Goal: Task Accomplishment & Management: Complete application form

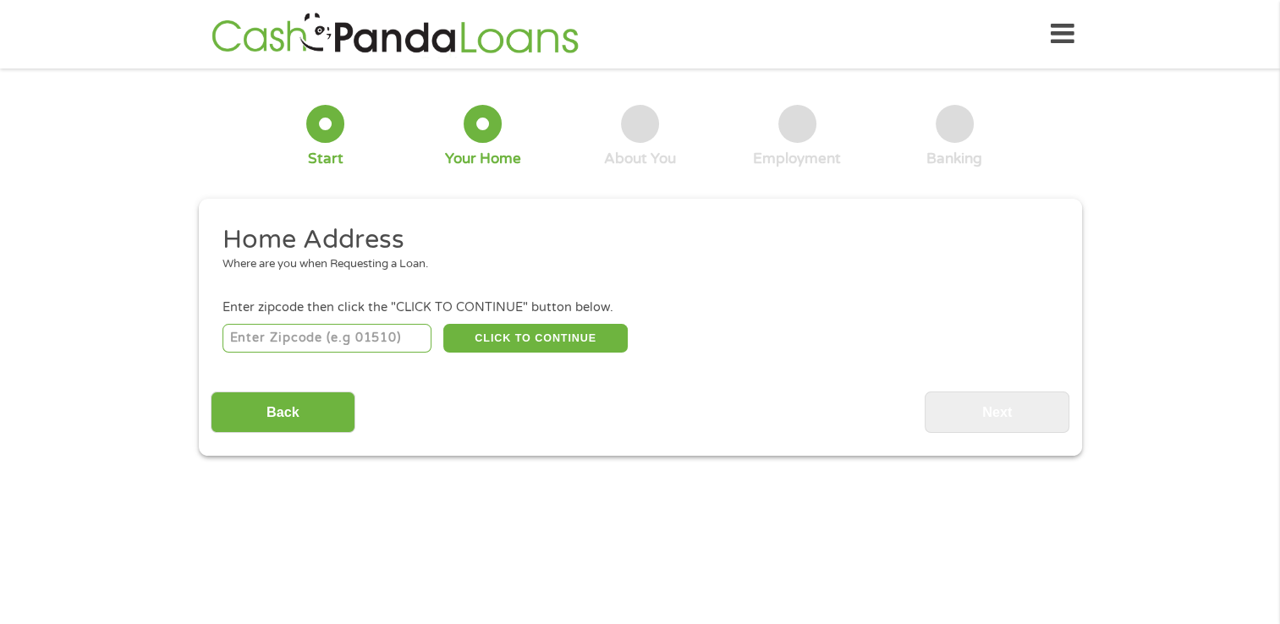
click at [307, 339] on input "number" at bounding box center [326, 338] width 209 height 29
type input "20747"
select select "[US_STATE]"
click at [559, 339] on button "CLICK TO CONTINUE" at bounding box center [535, 338] width 184 height 29
type input "20747"
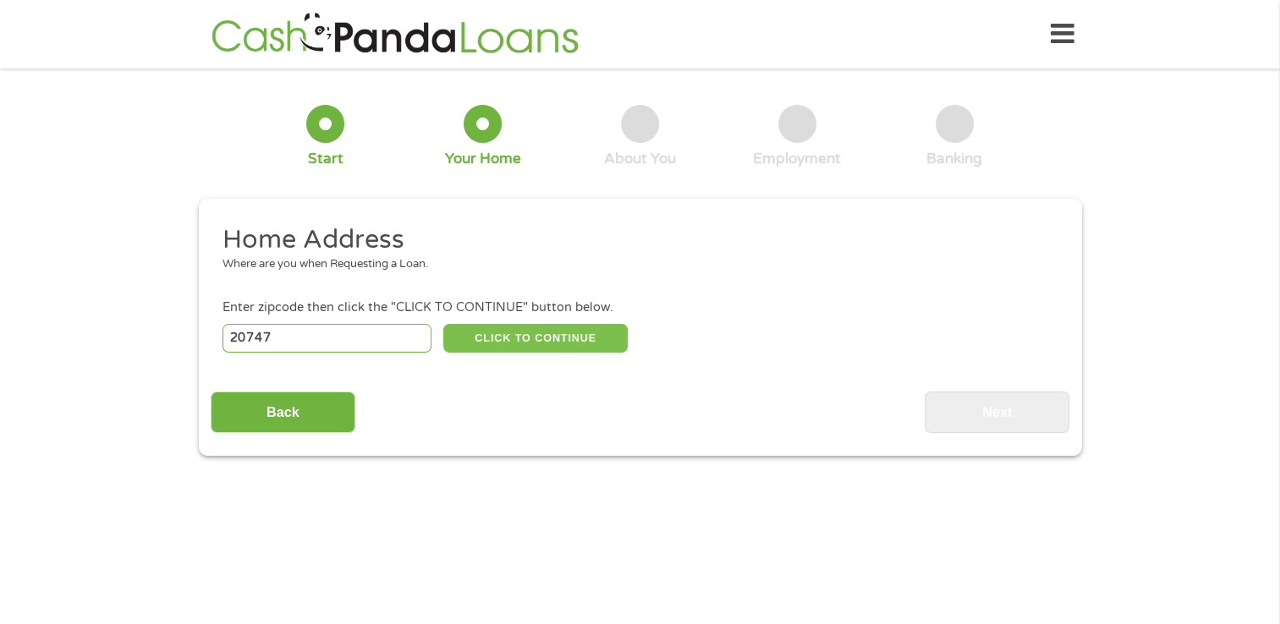
type input "[GEOGRAPHIC_DATA]"
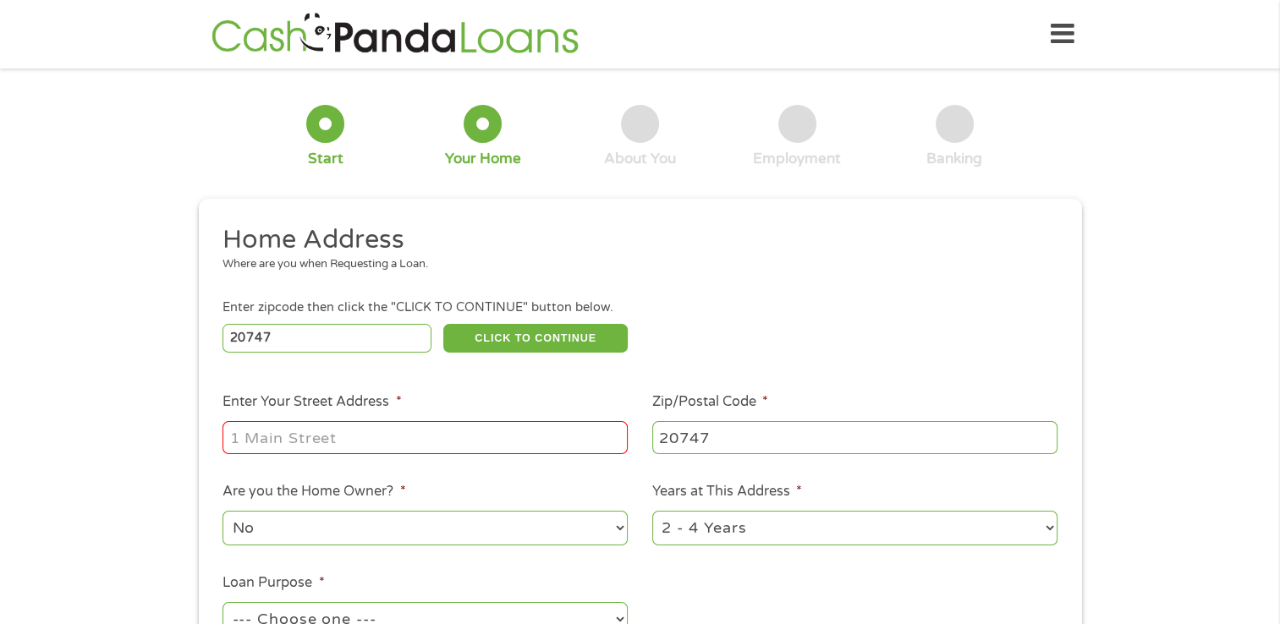
click at [436, 431] on input "Enter Your Street Address *" at bounding box center [424, 437] width 405 height 32
type input "[STREET_ADDRESS]"
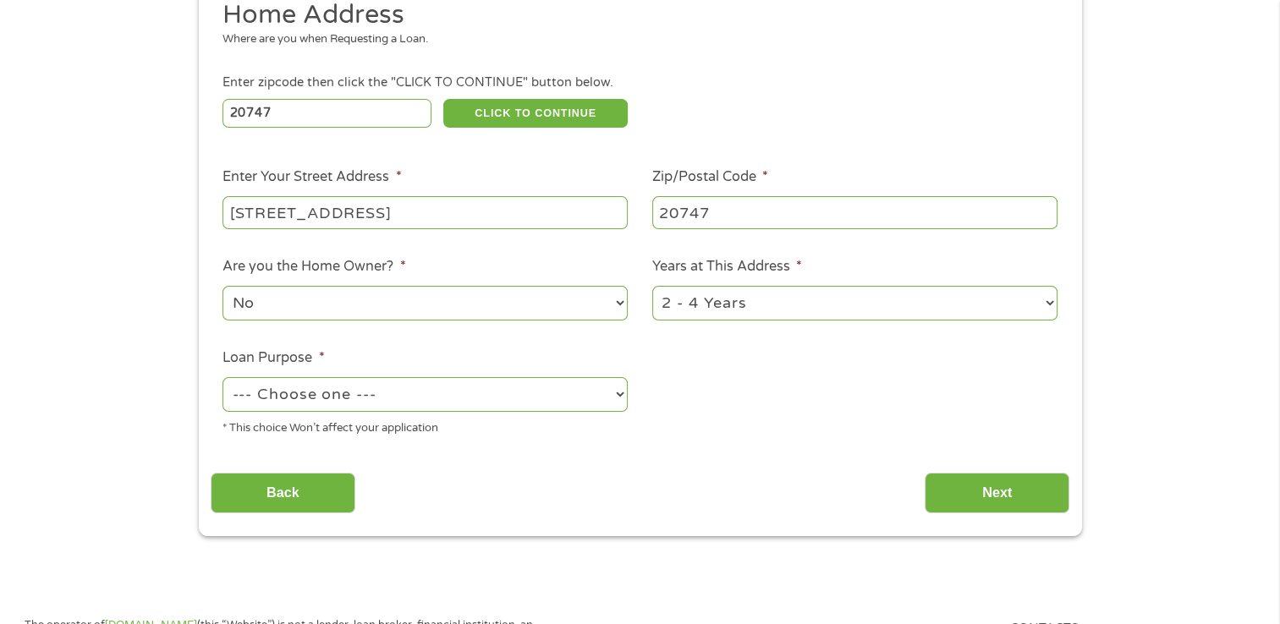
scroll to position [254, 0]
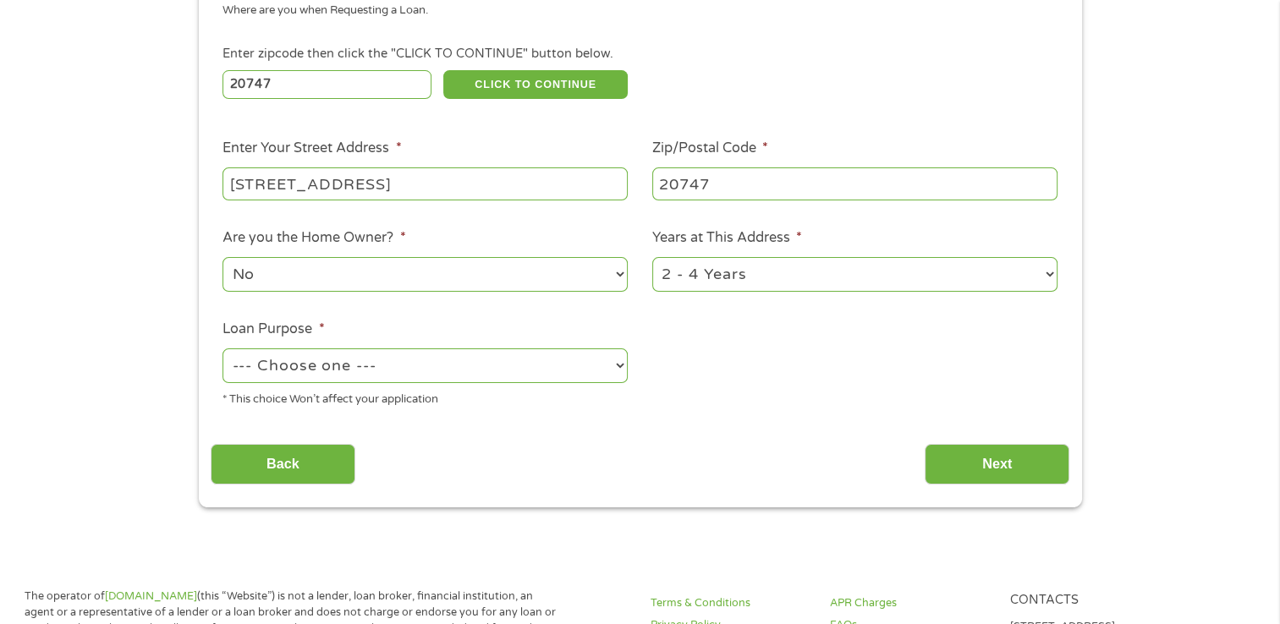
click at [444, 370] on select "--- Choose one --- Pay Bills Debt Consolidation Home Improvement Major Purchase…" at bounding box center [424, 366] width 405 height 35
select select "paybills"
click at [222, 350] on select "--- Choose one --- Pay Bills Debt Consolidation Home Improvement Major Purchase…" at bounding box center [424, 366] width 405 height 35
click at [963, 464] on input "Next" at bounding box center [997, 464] width 145 height 41
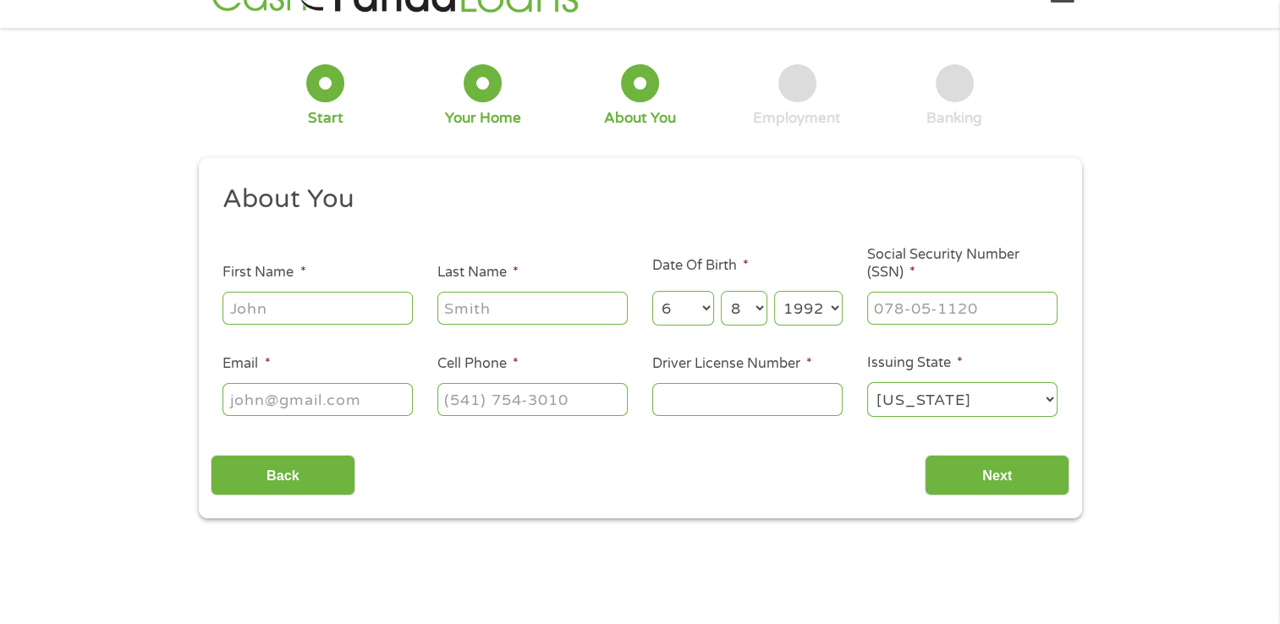
scroll to position [0, 0]
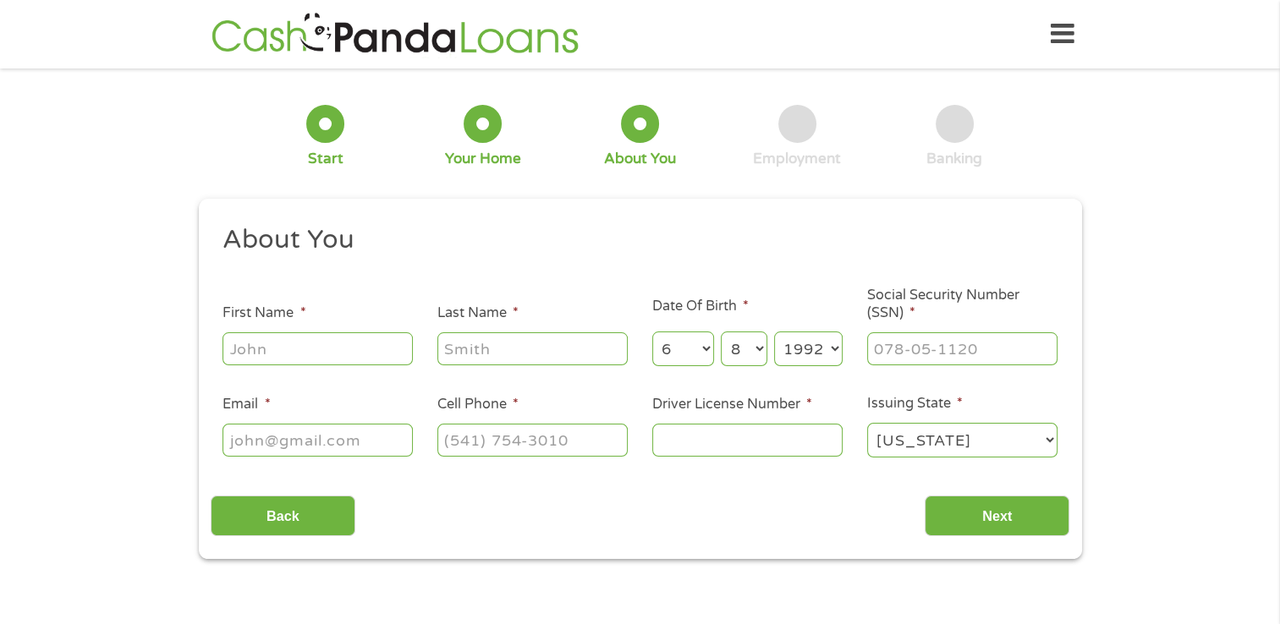
click at [306, 357] on input "First Name *" at bounding box center [317, 348] width 190 height 32
type input "Larre"
type input "Rawlings"
type input "[EMAIL_ADDRESS][DOMAIN_NAME]"
type input "[PHONE_NUMBER]"
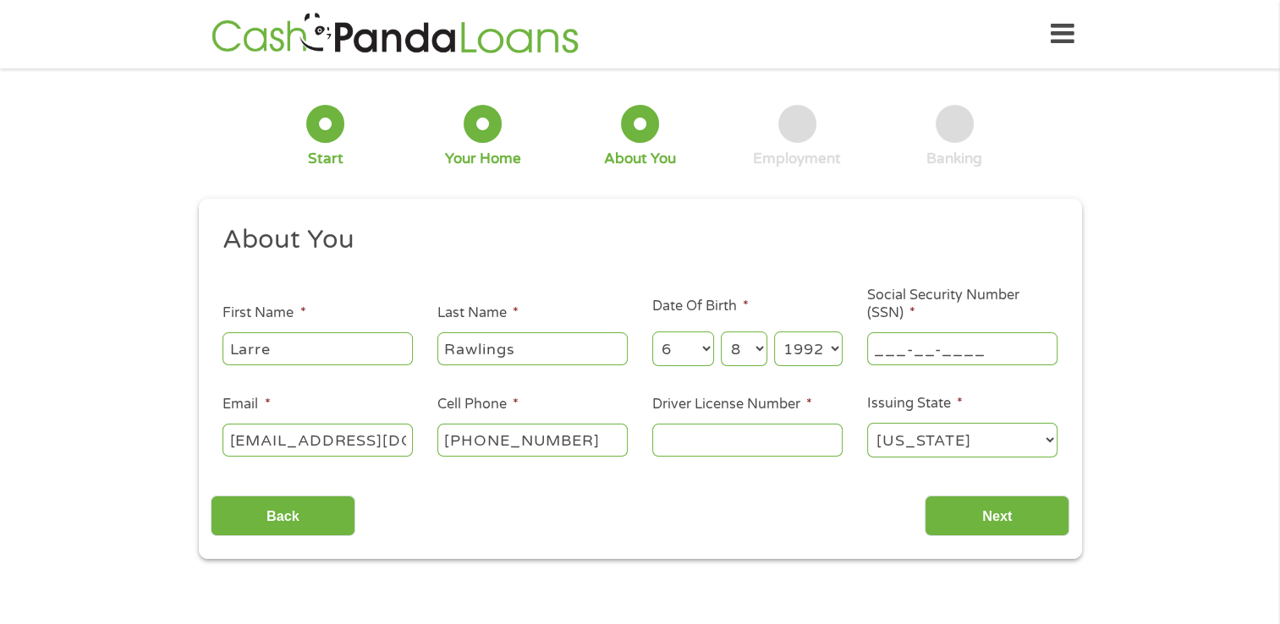
click at [910, 355] on input "___-__-____" at bounding box center [962, 348] width 190 height 32
type input "577-23-7821"
click at [579, 439] on input "[PHONE_NUMBER]" at bounding box center [532, 440] width 190 height 32
type input "(301) 61_-____"
click at [530, 446] on input "(___) ___-____" at bounding box center [532, 440] width 190 height 32
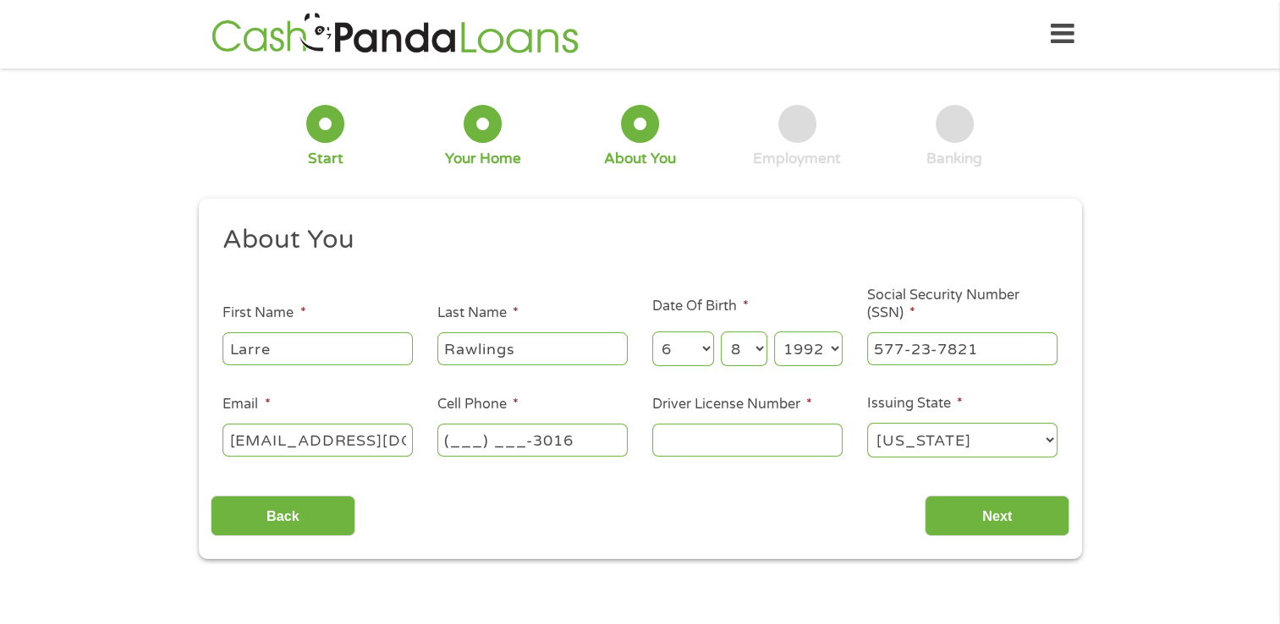
drag, startPoint x: 585, startPoint y: 445, endPoint x: 332, endPoint y: 420, distance: 255.0
click at [334, 425] on ul "About You This field is hidden when viewing the form Title * --- Choose one ---…" at bounding box center [640, 348] width 859 height 250
type input "[PHONE_NUMBER]"
click at [706, 436] on input "Driver License Number *" at bounding box center [747, 440] width 190 height 32
click at [708, 431] on input "Driver License Number *" at bounding box center [747, 440] width 190 height 32
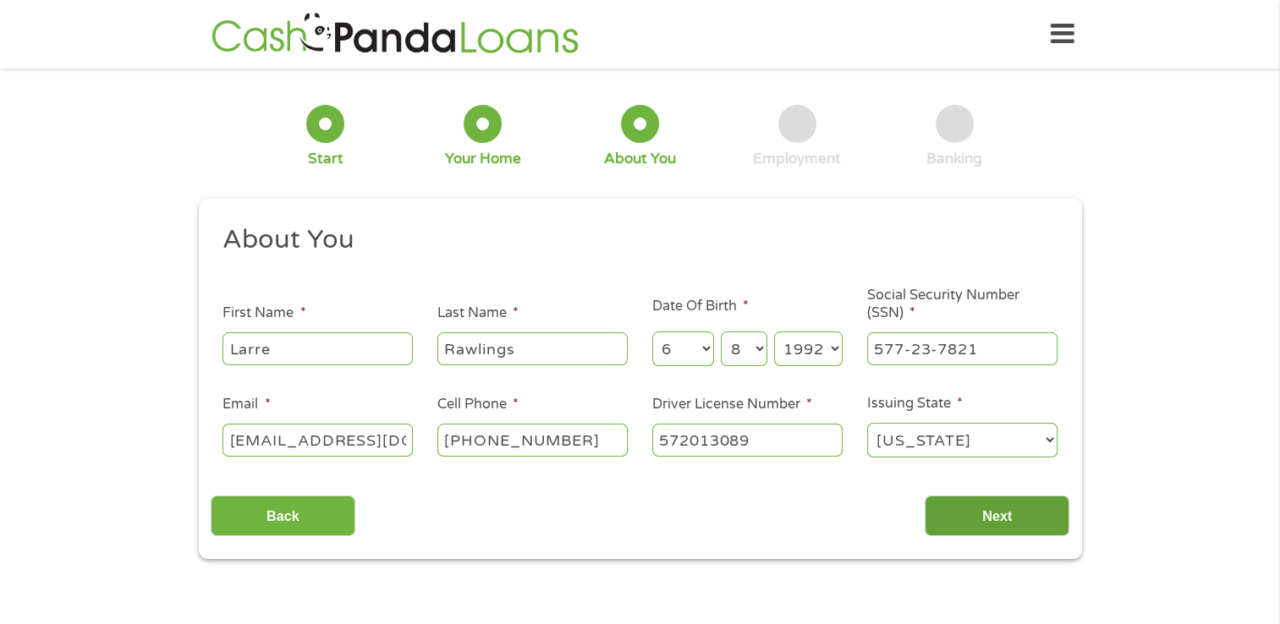
type input "572013089"
click at [978, 512] on input "Next" at bounding box center [997, 516] width 145 height 41
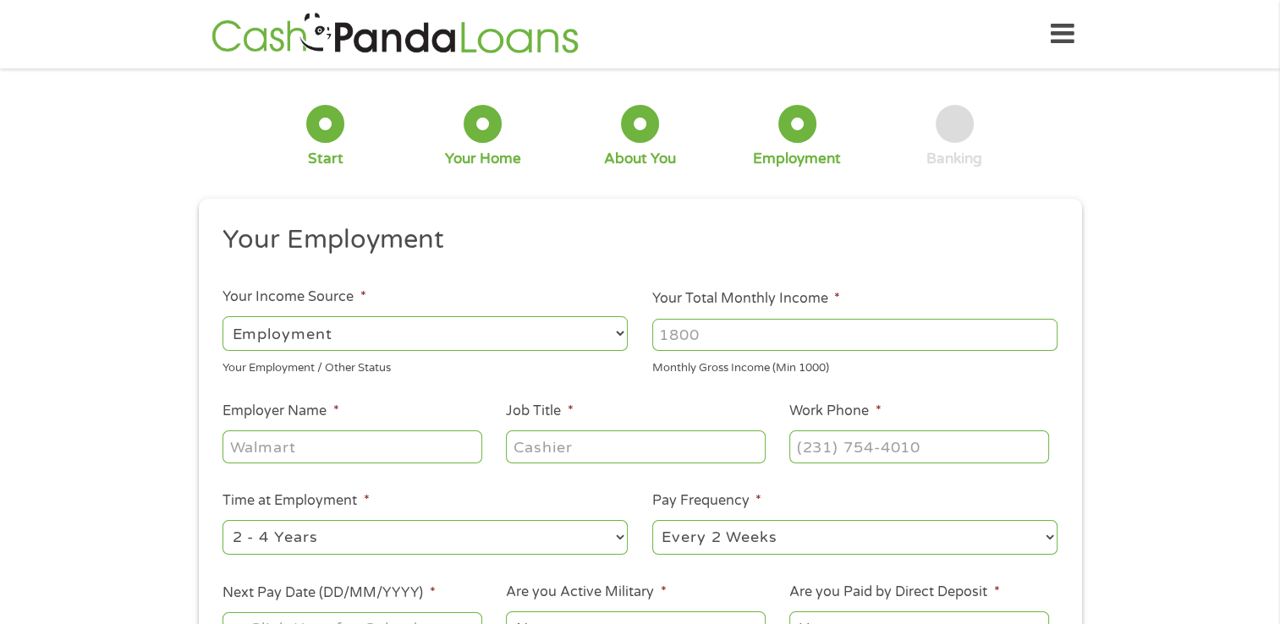
click at [810, 331] on input "Your Total Monthly Income *" at bounding box center [854, 335] width 405 height 32
type input "4200"
click at [1145, 429] on div "1 Start 2 Your Home 3 About You 4 Employment 5 Banking 6 This field is hidden w…" at bounding box center [640, 413] width 1280 height 667
click at [345, 444] on input "Employer Name *" at bounding box center [351, 447] width 259 height 32
type input "[GEOGRAPHIC_DATA]"
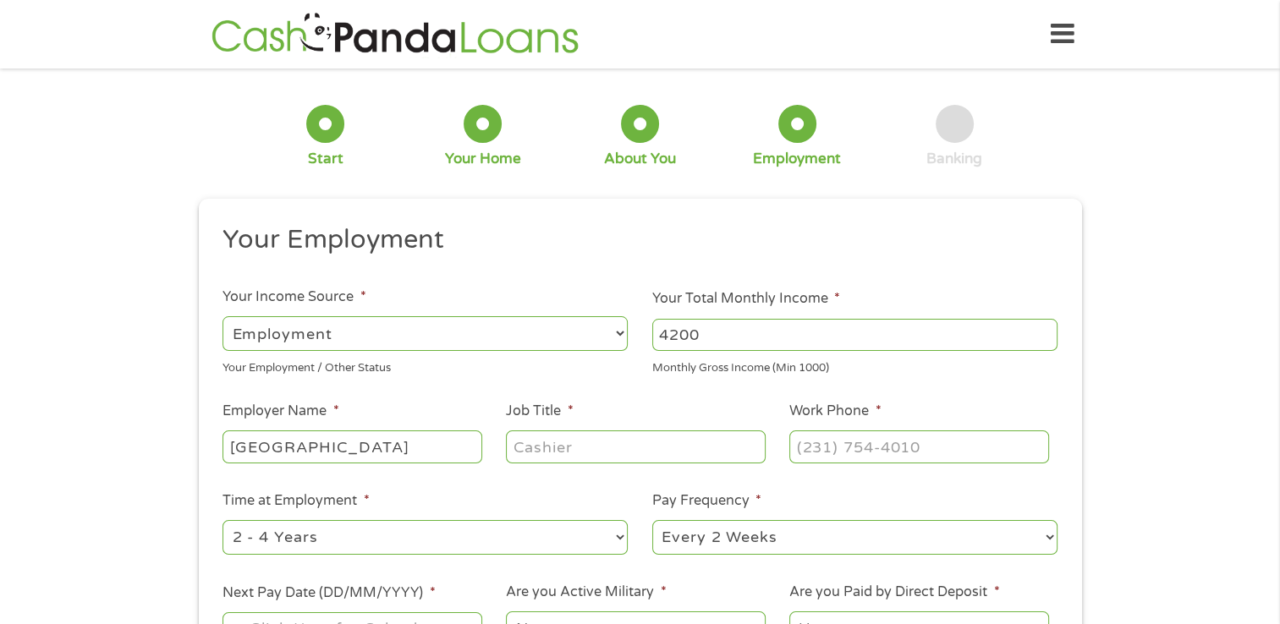
click at [707, 446] on input "Job Title *" at bounding box center [635, 447] width 259 height 32
type input "Medical Admin assist"
click at [905, 442] on input "(___) ___-____" at bounding box center [918, 447] width 259 height 32
type input "[PHONE_NUMBER]"
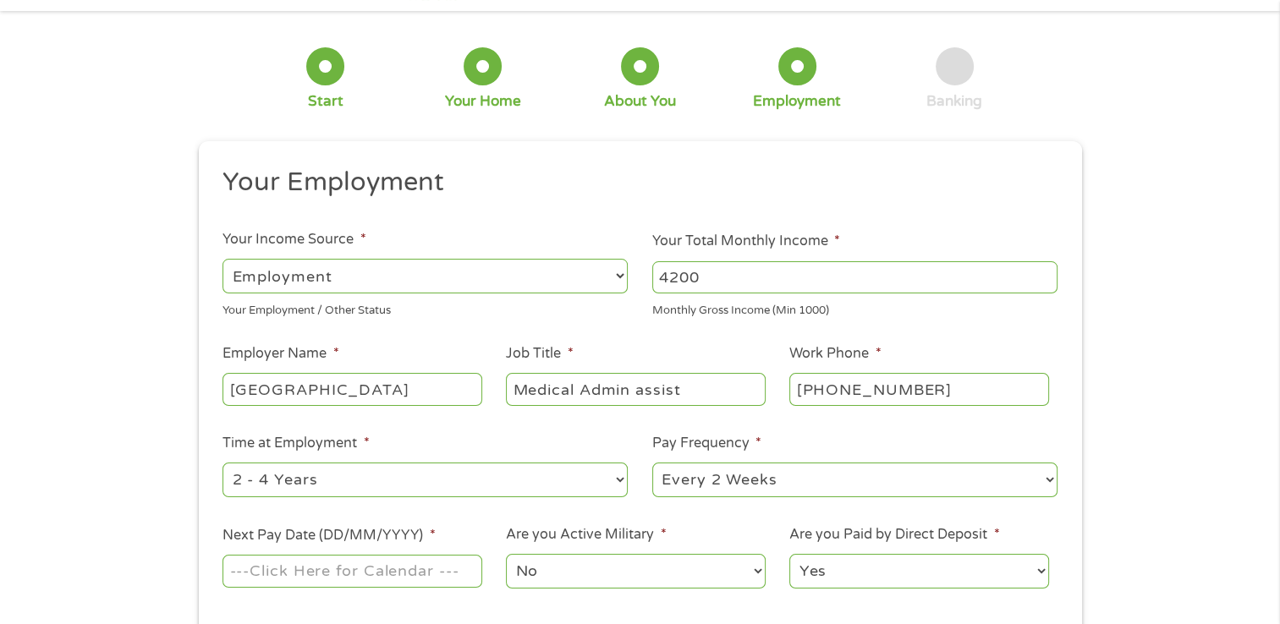
scroll to position [85, 0]
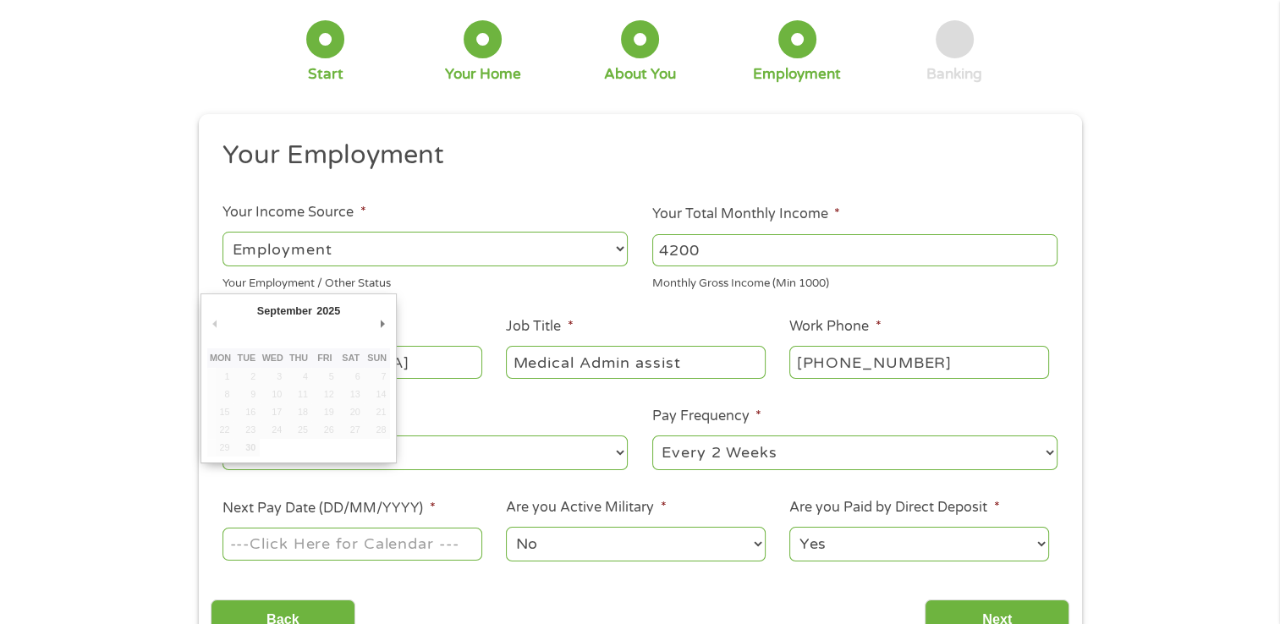
click at [265, 547] on input "Next Pay Date (DD/MM/YYYY) *" at bounding box center [351, 544] width 259 height 32
type input "[DATE]"
drag, startPoint x: 329, startPoint y: 400, endPoint x: 341, endPoint y: 405, distance: 12.9
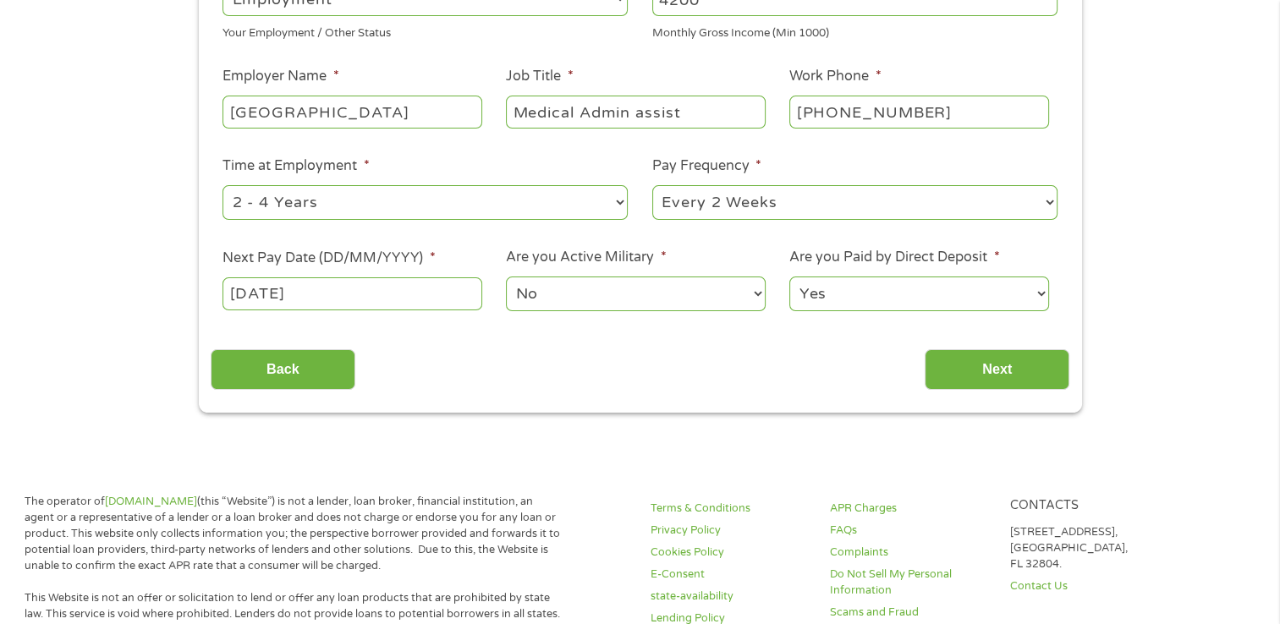
scroll to position [338, 0]
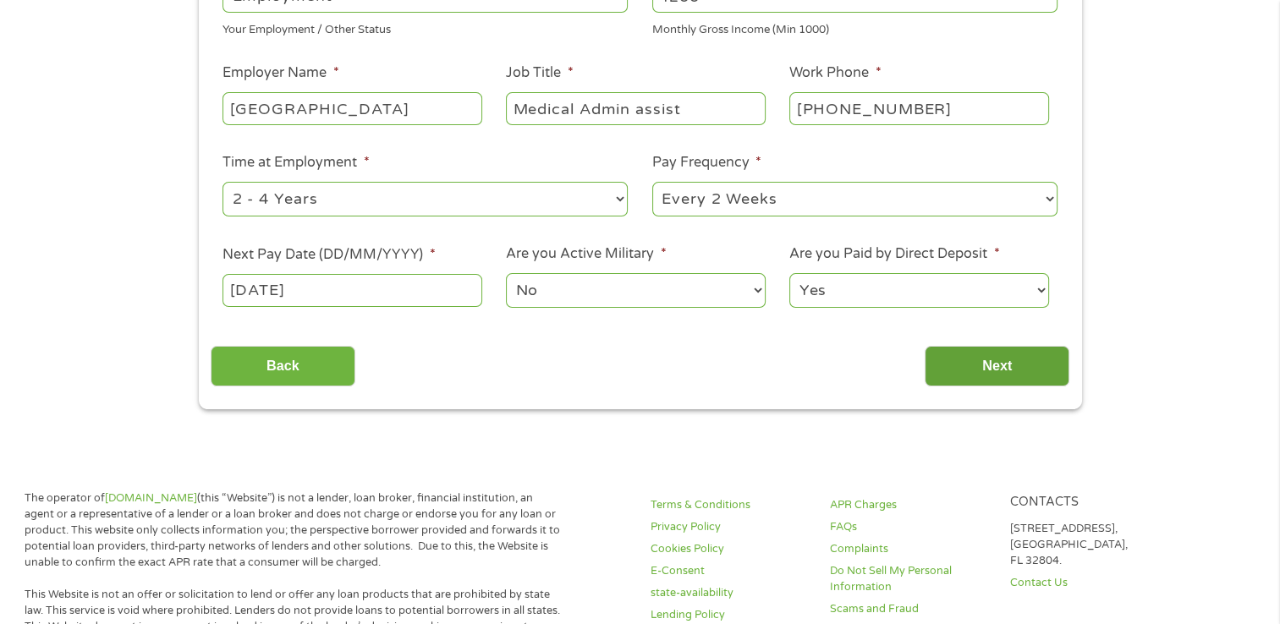
click at [980, 367] on input "Next" at bounding box center [997, 366] width 145 height 41
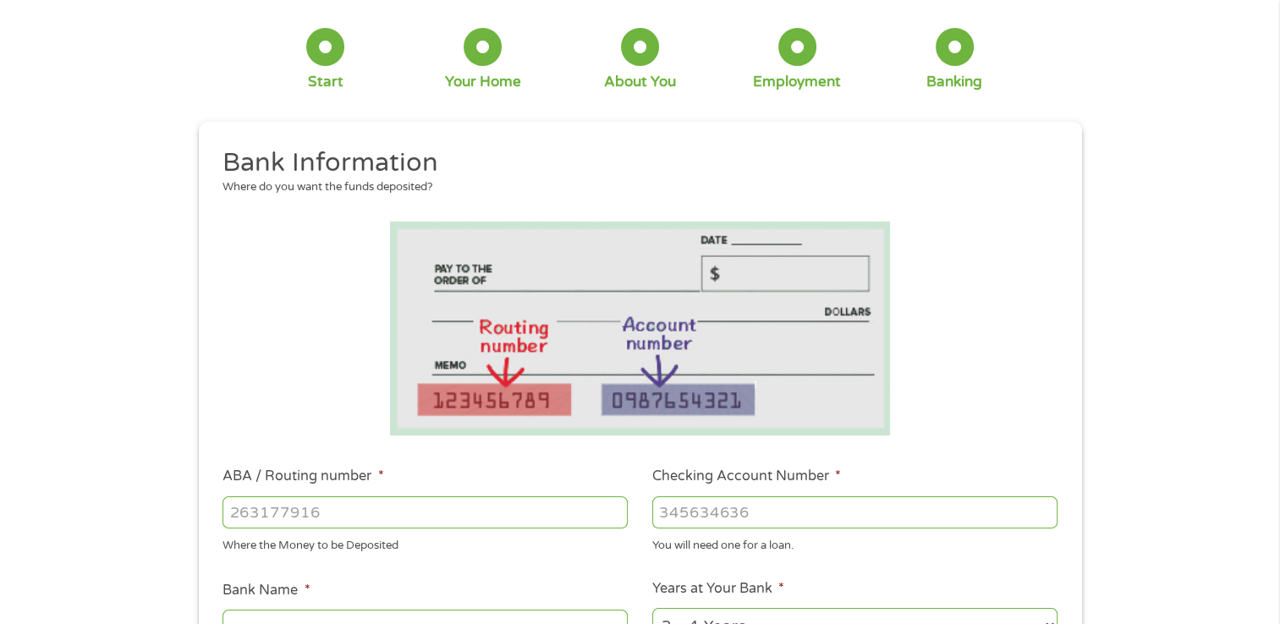
scroll to position [169, 0]
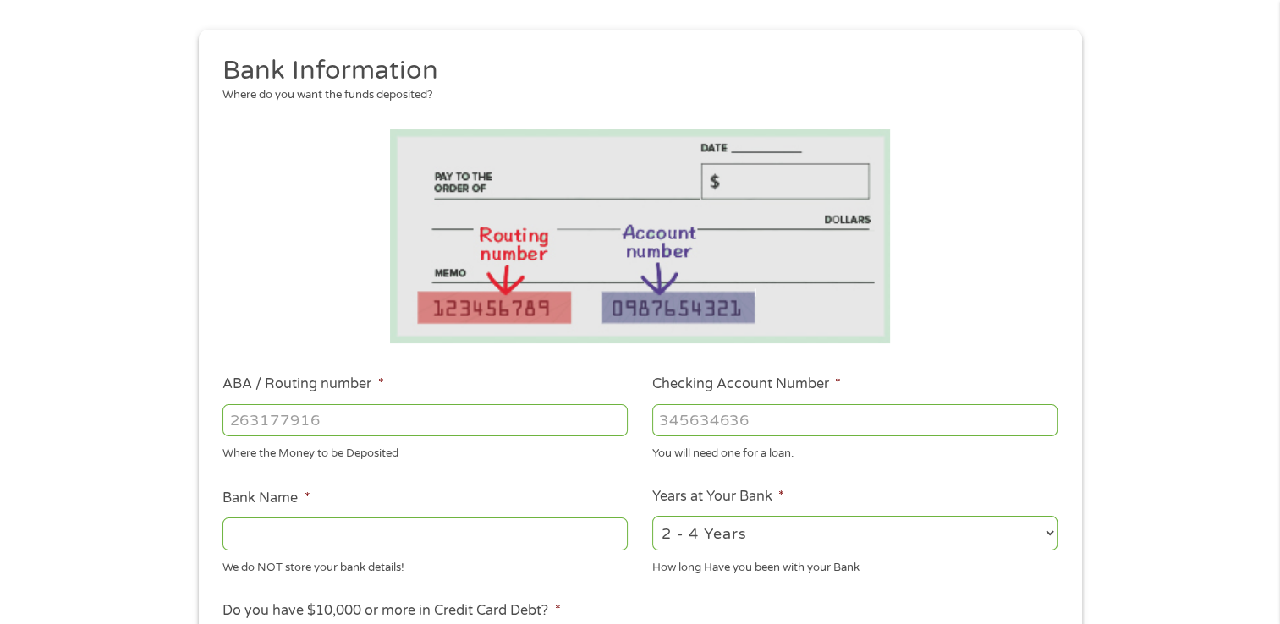
click at [283, 416] on input "ABA / Routing number *" at bounding box center [424, 420] width 405 height 32
type input "052000113"
type input "M T BANK"
type input "052000113"
click at [751, 408] on input "Checking Account Number *" at bounding box center [854, 420] width 405 height 32
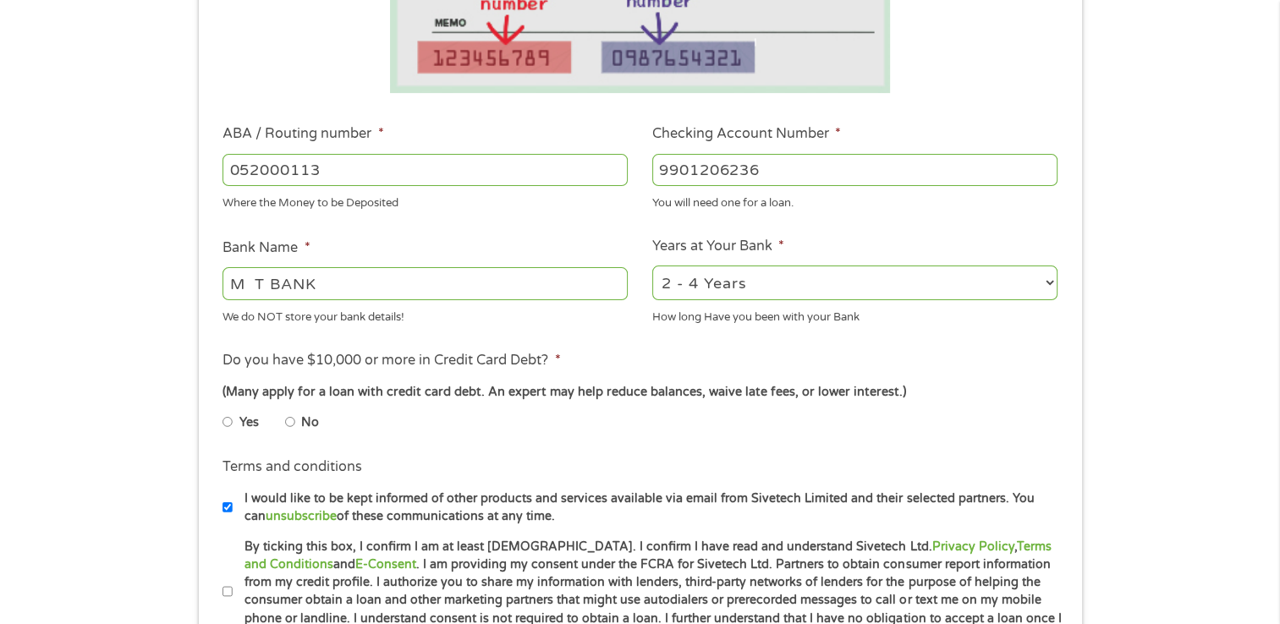
scroll to position [423, 0]
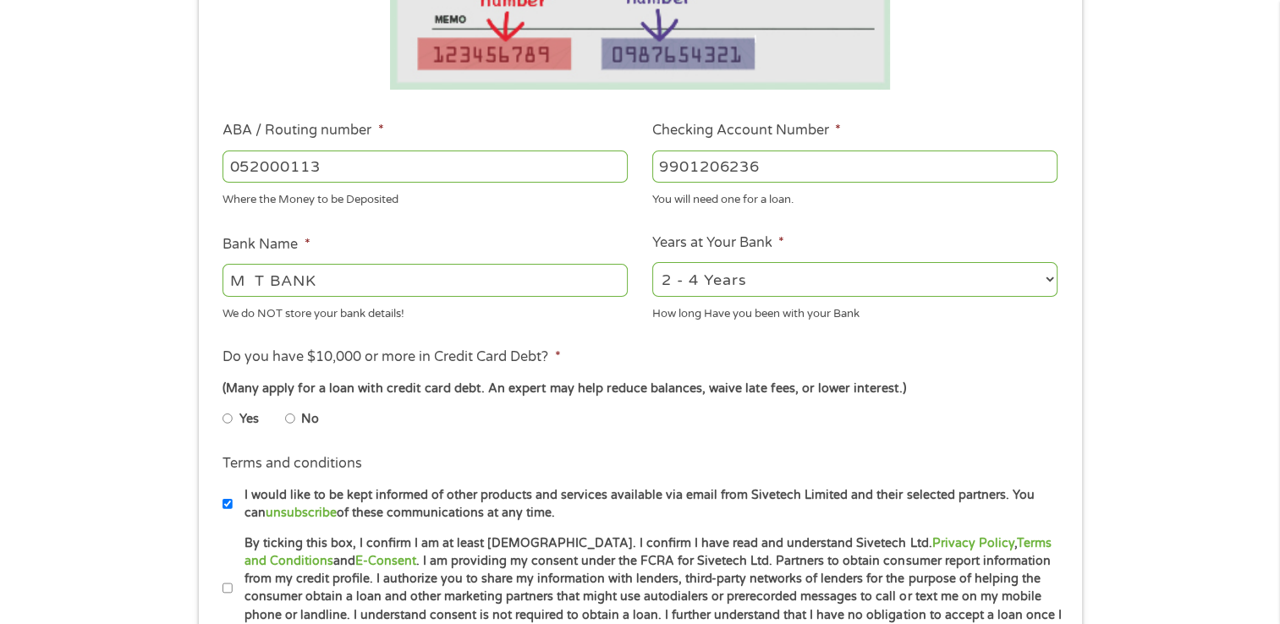
type input "9901206236"
click at [288, 418] on input "No" at bounding box center [290, 418] width 10 height 27
radio input "true"
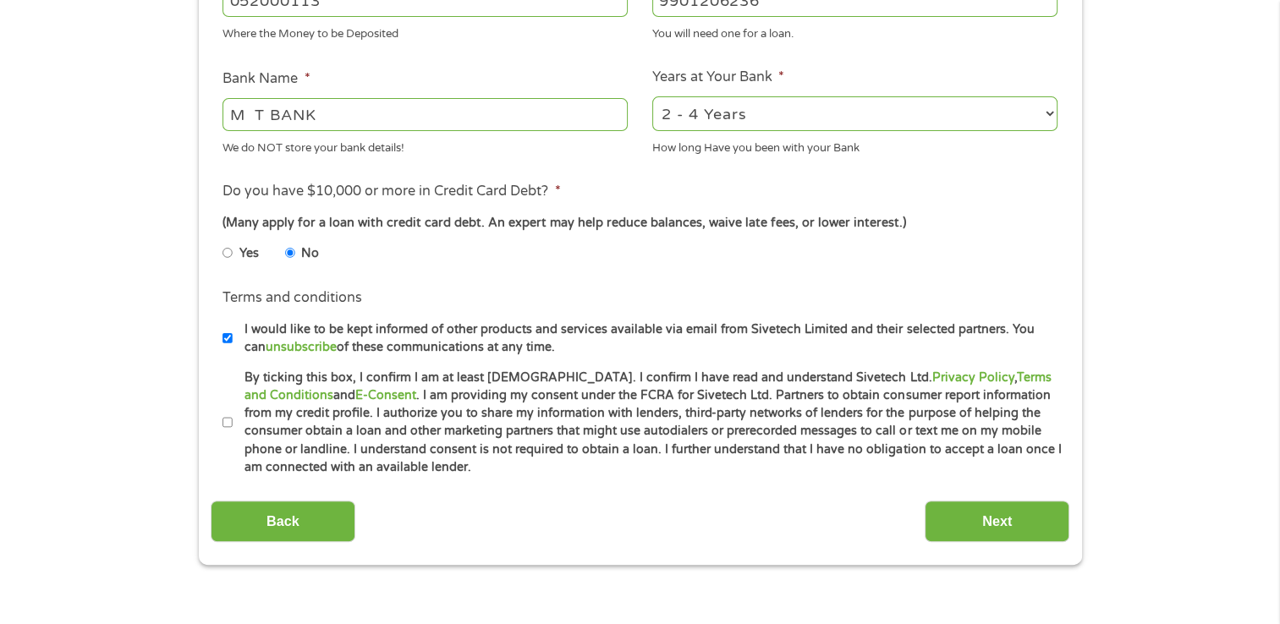
scroll to position [592, 0]
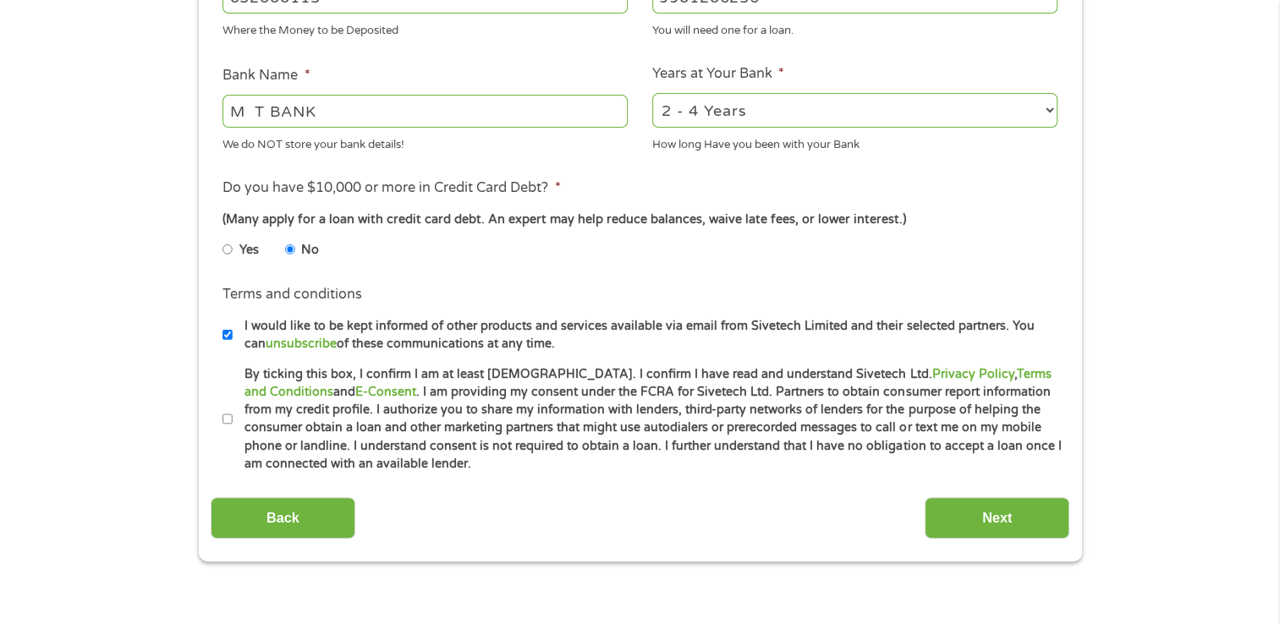
click at [226, 421] on input "By ticking this box, I confirm I am at least [DEMOGRAPHIC_DATA]. I confirm I ha…" at bounding box center [227, 419] width 10 height 27
checkbox input "true"
click at [1004, 513] on input "Next" at bounding box center [997, 517] width 145 height 41
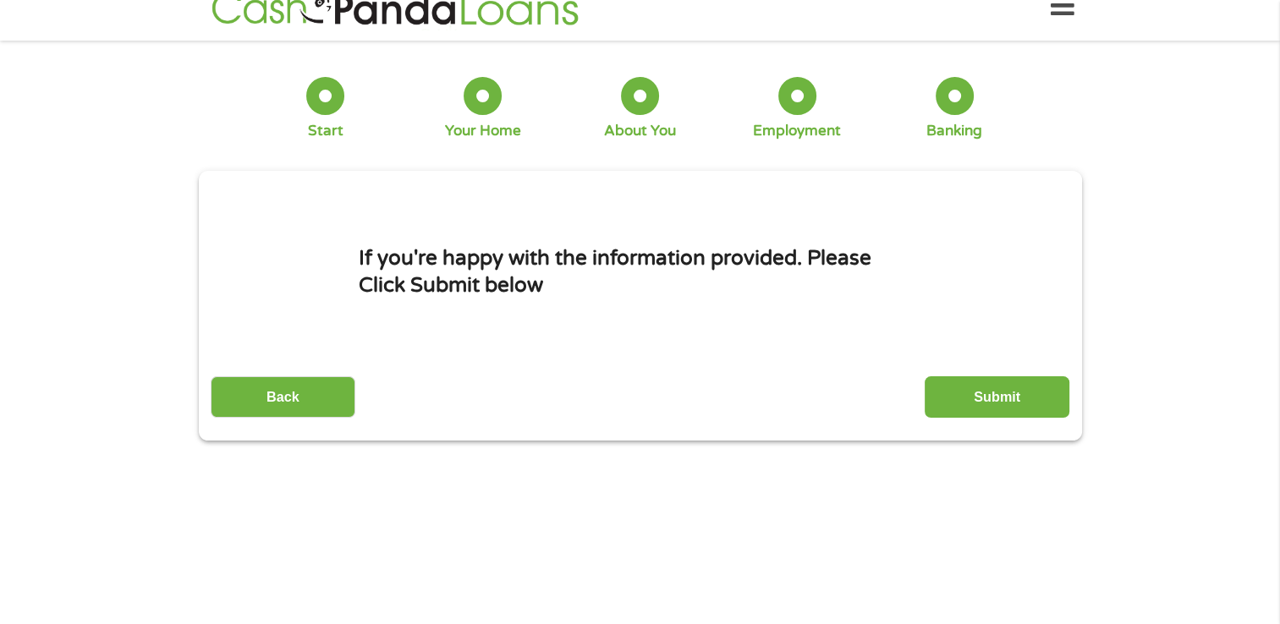
scroll to position [0, 0]
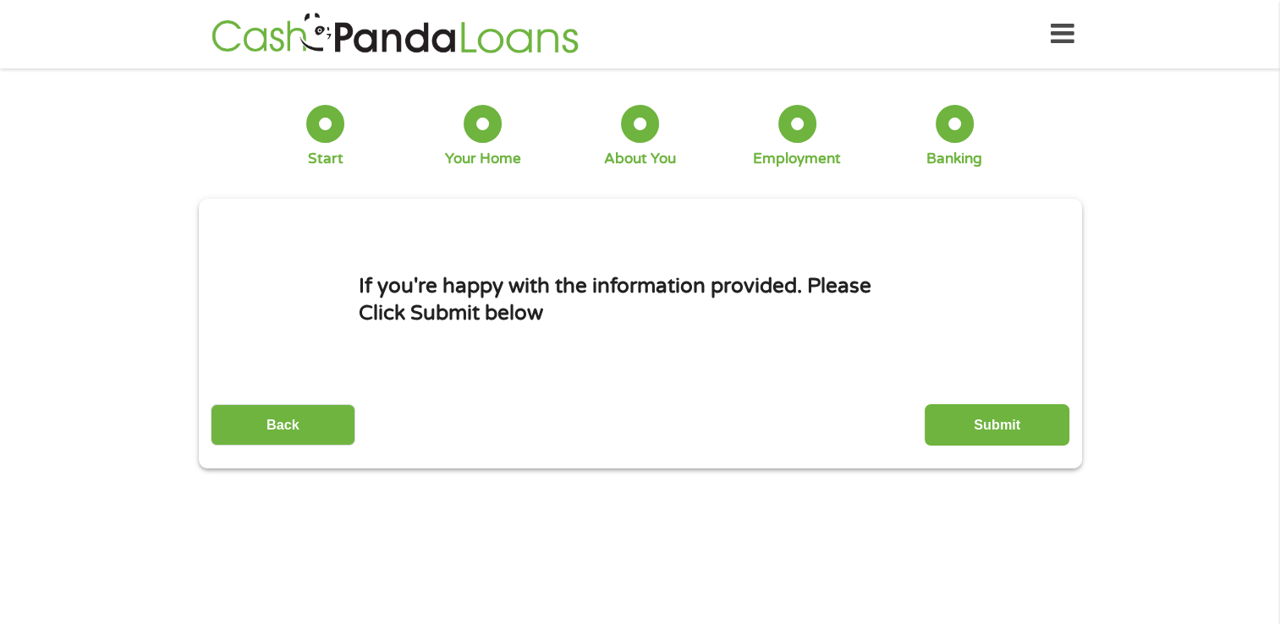
click at [1017, 425] on input "Submit" at bounding box center [997, 424] width 145 height 41
